Goal: Transaction & Acquisition: Download file/media

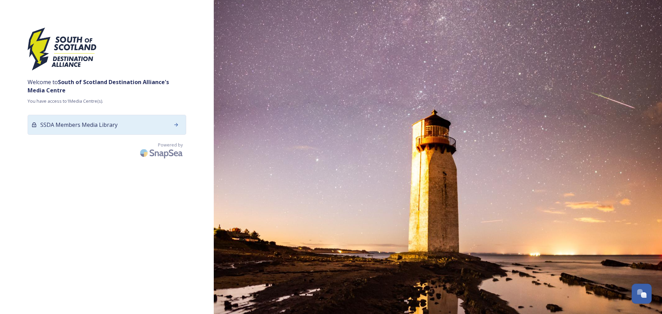
click at [118, 130] on div "SSDA Members Media Library" at bounding box center [107, 125] width 159 height 20
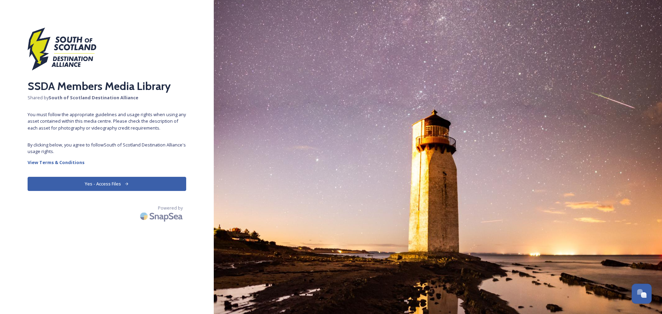
click at [119, 181] on button "Yes - Access Files" at bounding box center [107, 184] width 159 height 14
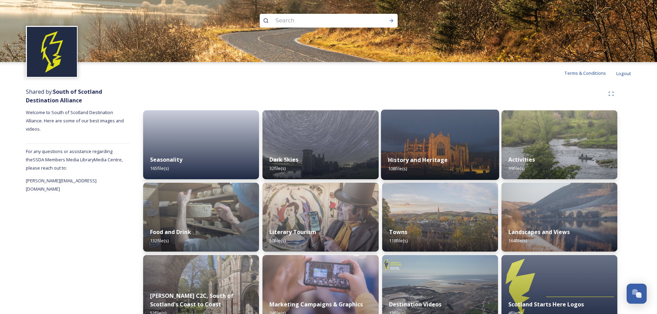
click at [433, 132] on img at bounding box center [440, 145] width 118 height 70
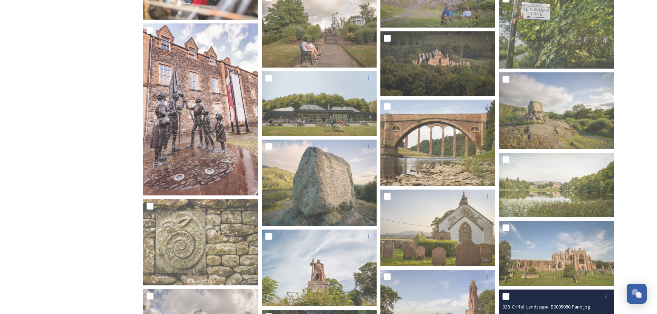
scroll to position [1196, 0]
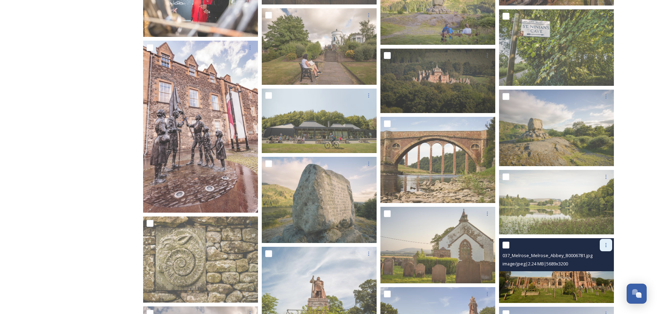
click at [605, 247] on icon at bounding box center [606, 245] width 6 height 6
click at [603, 256] on div "View File" at bounding box center [598, 259] width 28 height 13
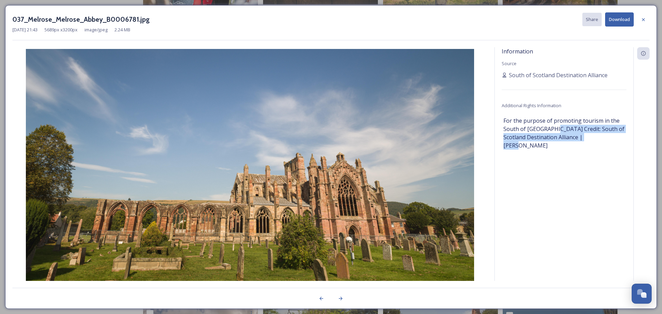
drag, startPoint x: 550, startPoint y: 129, endPoint x: 601, endPoint y: 138, distance: 51.4
click at [601, 138] on span "For the purpose of promoting tourism in the South of [GEOGRAPHIC_DATA] Credit: …" at bounding box center [563, 133] width 121 height 33
copy span "Credit: South of Scotland Destination Alliance | [GEOGRAPHIC_DATA][PERSON_NAME]…"
click at [647, 20] on div at bounding box center [643, 19] width 12 height 12
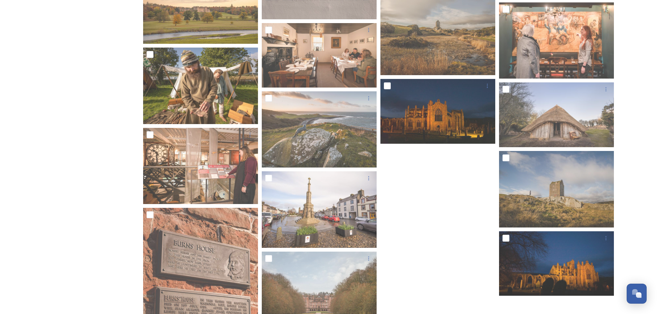
scroll to position [2172, 0]
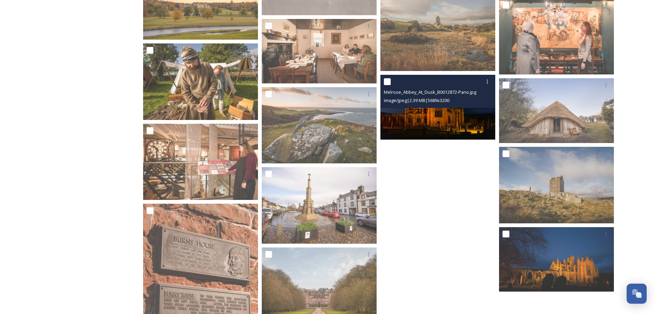
click at [429, 118] on img at bounding box center [437, 107] width 115 height 64
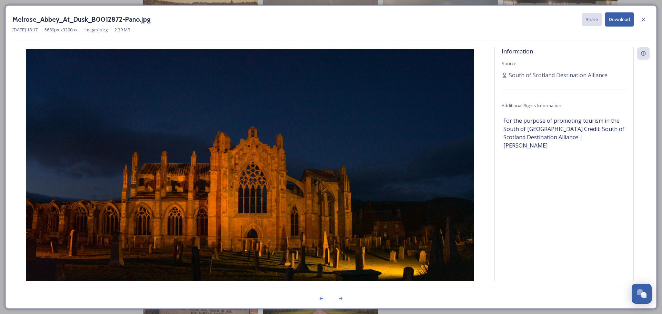
click at [627, 22] on button "Download" at bounding box center [619, 19] width 29 height 14
click at [644, 19] on icon at bounding box center [643, 19] width 3 height 3
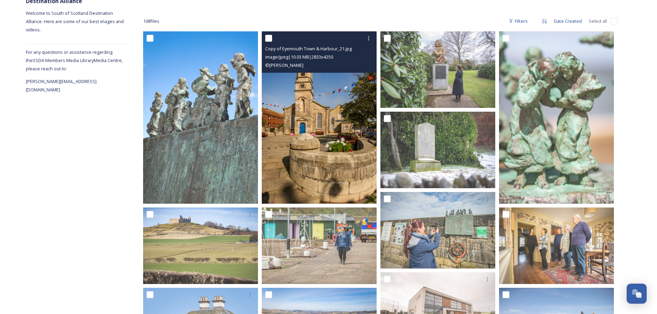
scroll to position [0, 0]
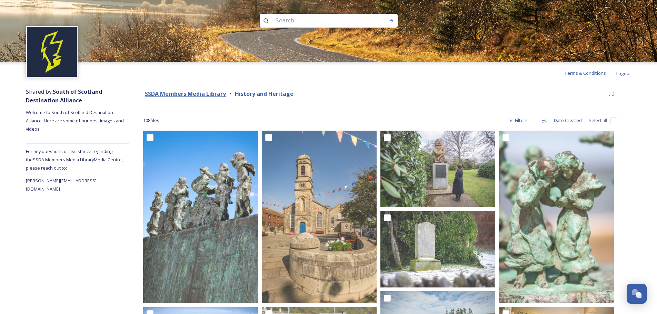
click at [186, 94] on strong "SSDA Members Media Library" at bounding box center [185, 94] width 81 height 8
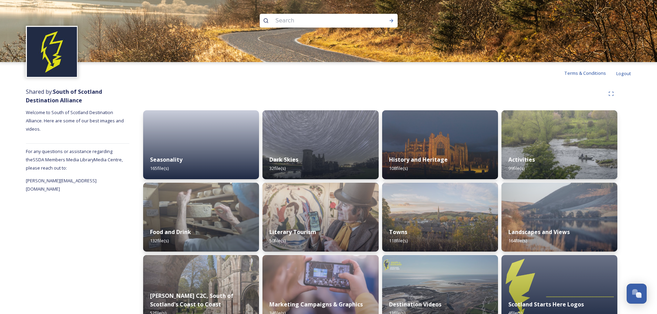
click at [297, 22] on input at bounding box center [319, 20] width 94 height 15
type input "[PERSON_NAME] well"
click at [396, 19] on div "Run Search" at bounding box center [391, 20] width 12 height 12
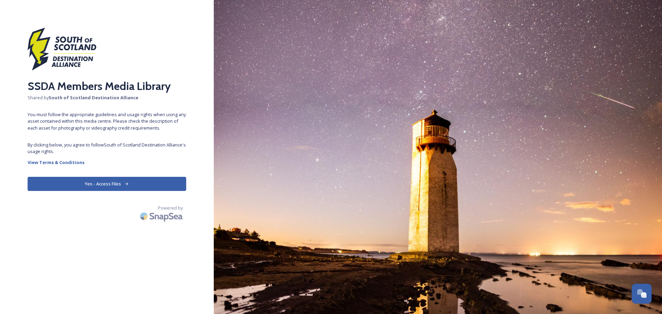
drag, startPoint x: 98, startPoint y: 186, endPoint x: 118, endPoint y: 186, distance: 20.4
click at [99, 186] on button "Yes - Access Files" at bounding box center [107, 184] width 159 height 14
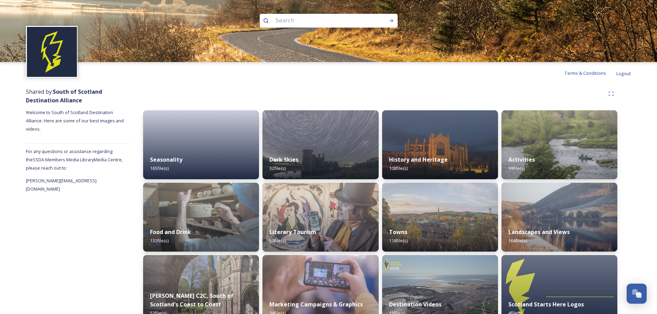
click at [310, 21] on input at bounding box center [319, 20] width 94 height 15
type input "well"
click at [391, 21] on icon at bounding box center [392, 21] width 6 height 6
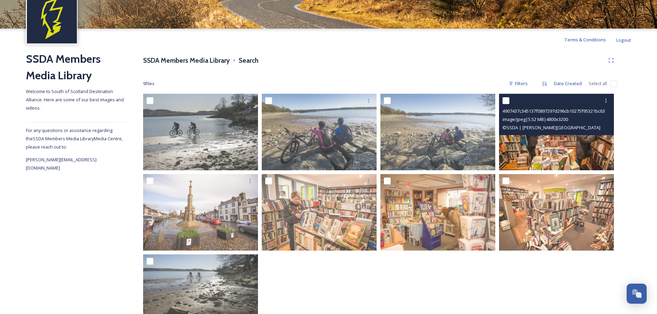
scroll to position [66, 0]
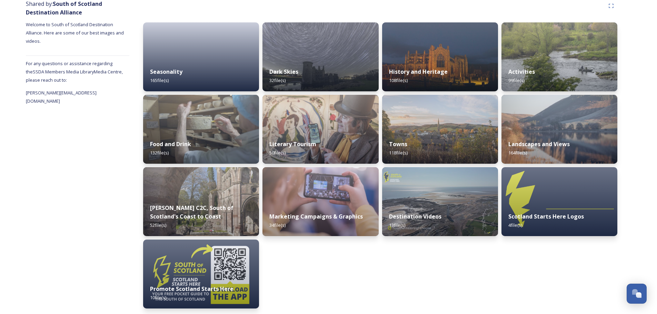
scroll to position [89, 0]
